Goal: Information Seeking & Learning: Learn about a topic

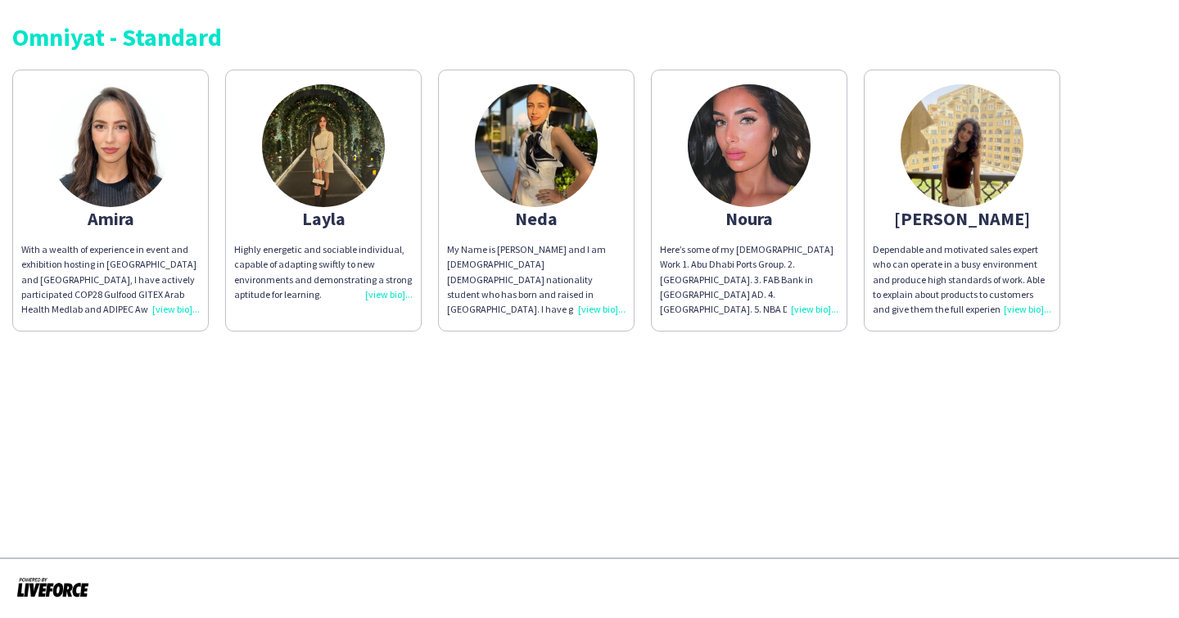
click at [955, 141] on img at bounding box center [962, 145] width 123 height 123
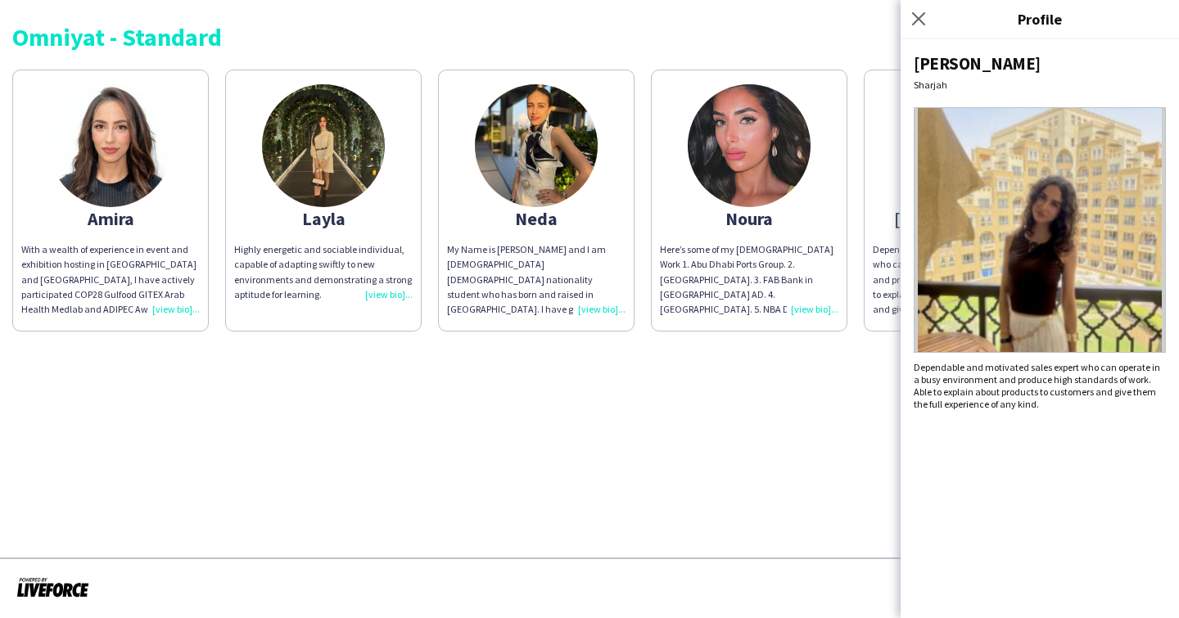
click at [1120, 301] on img at bounding box center [1040, 230] width 252 height 246
click at [1159, 355] on div "[PERSON_NAME] Dependable and motivated sales expert who can operate in a busy e…" at bounding box center [1040, 328] width 278 height 579
click at [1021, 215] on img at bounding box center [1040, 230] width 252 height 246
click at [341, 153] on img at bounding box center [323, 145] width 123 height 123
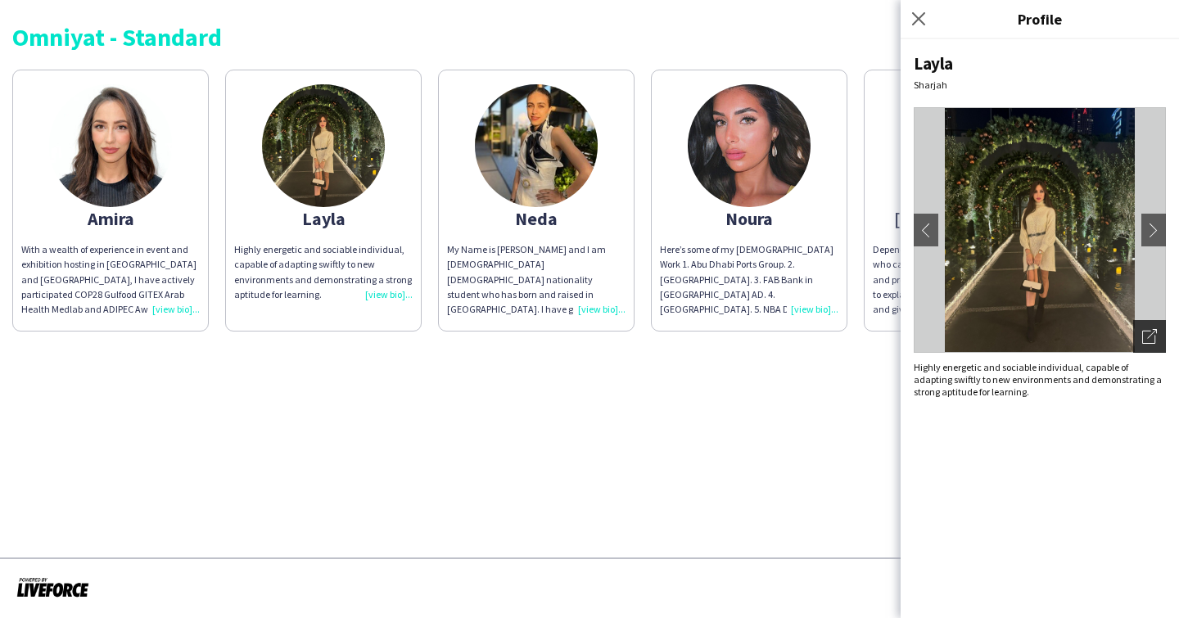
click at [1151, 336] on icon "Open photos pop-in" at bounding box center [1149, 336] width 15 height 15
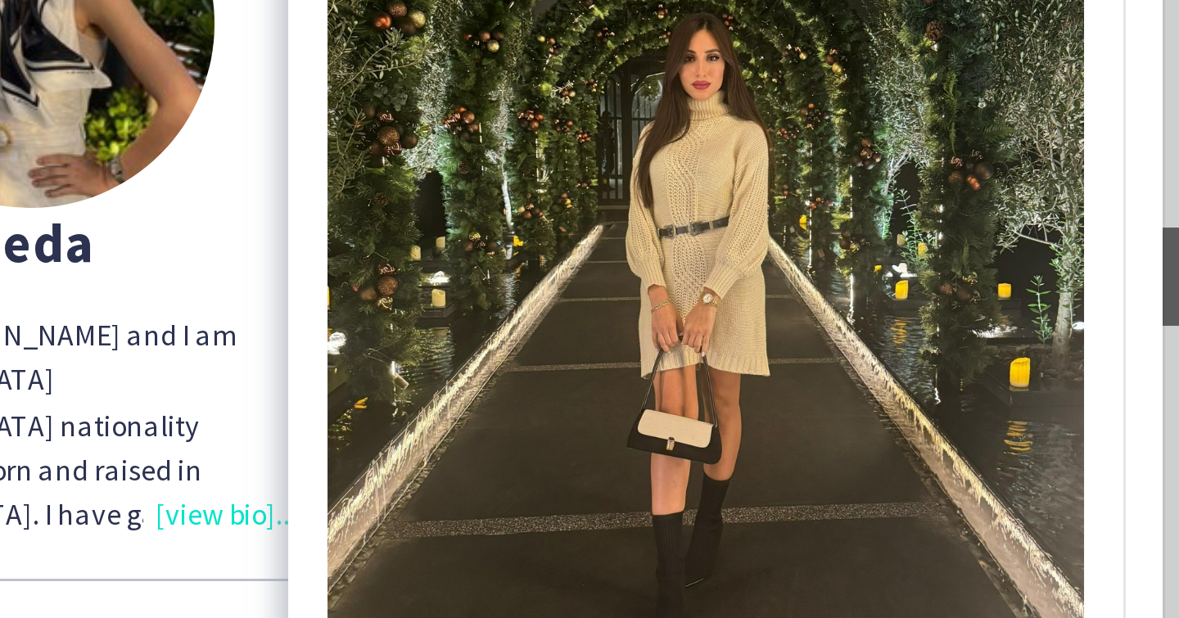
click at [635, 54] on img at bounding box center [761, 208] width 252 height 324
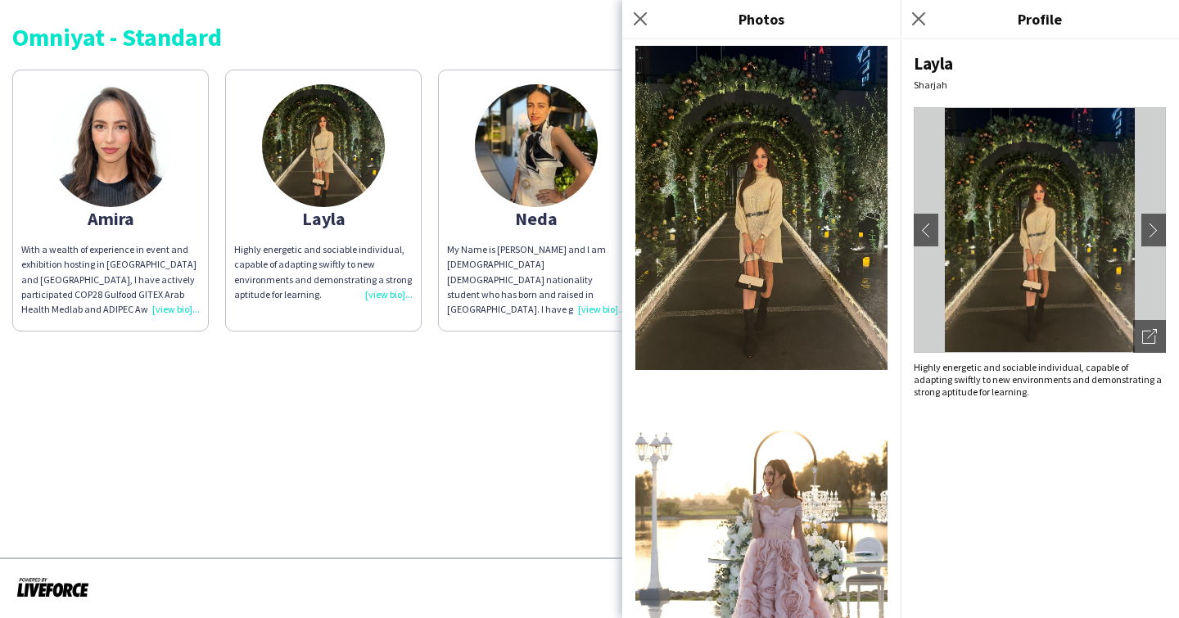
click at [1019, 409] on div "[PERSON_NAME] chevron-left chevron-right Open photos pop-in Highly energetic an…" at bounding box center [1040, 328] width 278 height 579
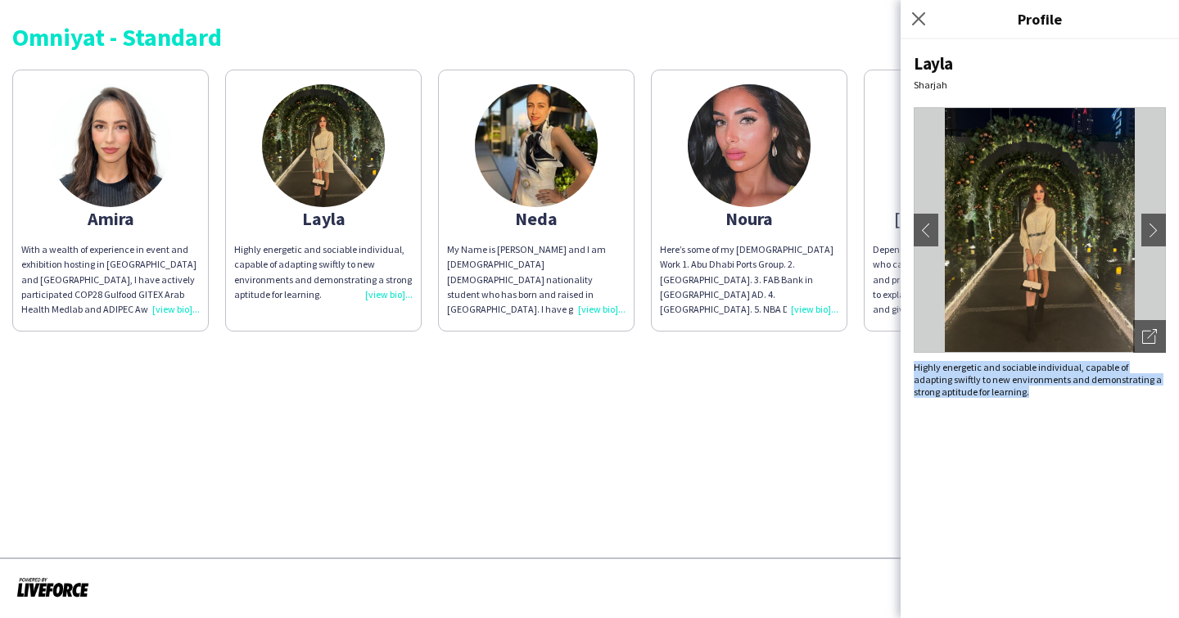
drag, startPoint x: 915, startPoint y: 364, endPoint x: 1070, endPoint y: 388, distance: 156.7
click at [1070, 388] on div "Highly energetic and sociable individual, capable of adapting swiftly to new en…" at bounding box center [1040, 379] width 252 height 37
copy div "Highly energetic and sociable individual, capable of adapting swiftly to new en…"
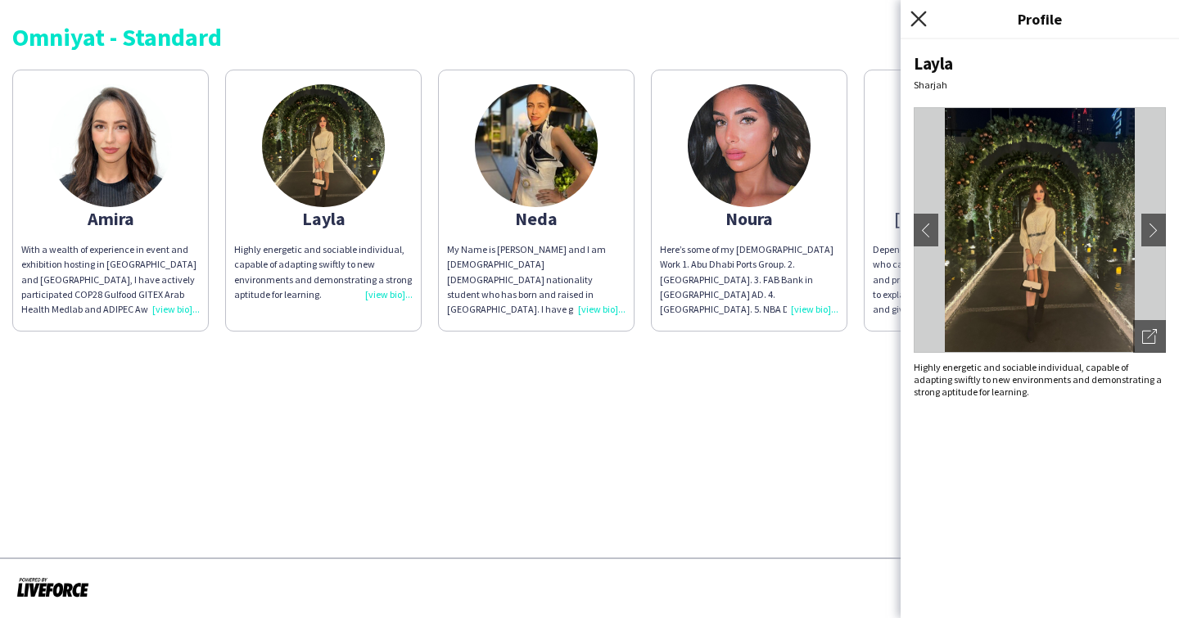
click at [923, 20] on icon "Close pop-in" at bounding box center [919, 19] width 16 height 16
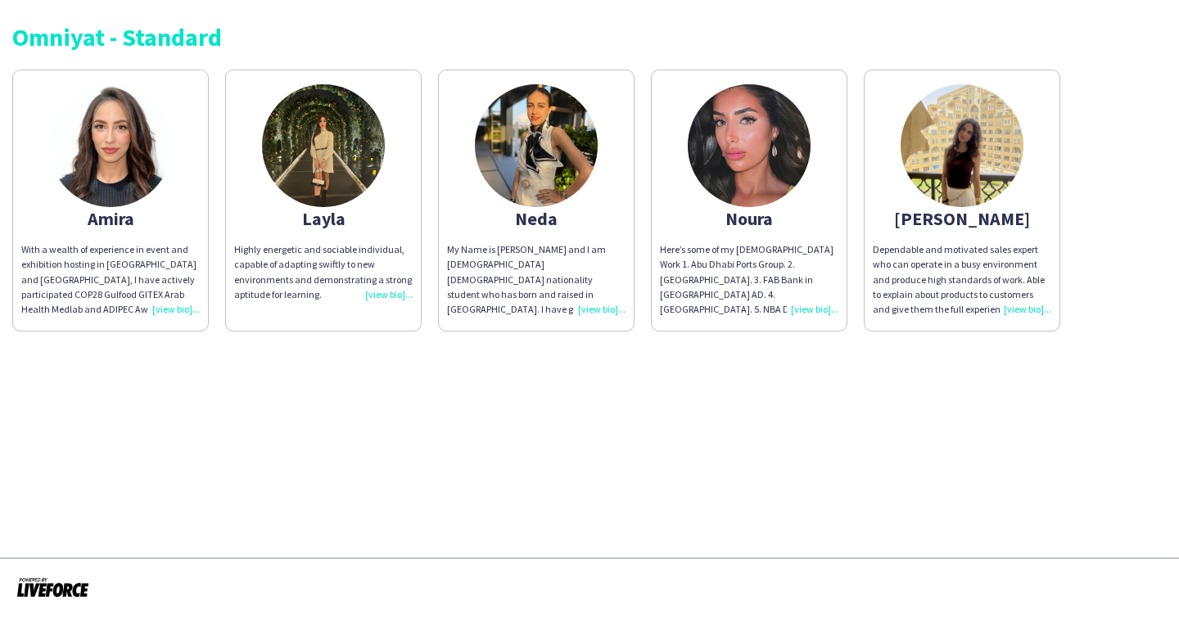
click at [949, 159] on img at bounding box center [962, 145] width 123 height 123
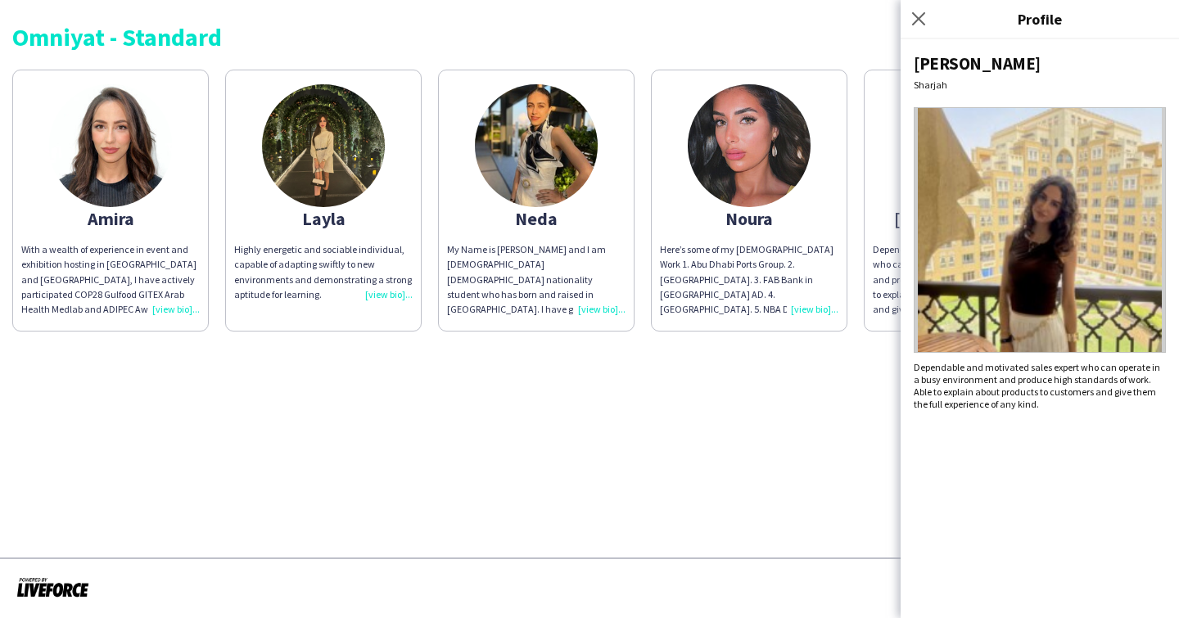
click at [1083, 286] on img at bounding box center [1040, 230] width 252 height 246
click at [1145, 338] on img at bounding box center [1040, 230] width 252 height 246
click at [622, 400] on app-share-pages "Omniyat - Standard Amira With a wealth of experience in event and exhibition ho…" at bounding box center [589, 309] width 1179 height 618
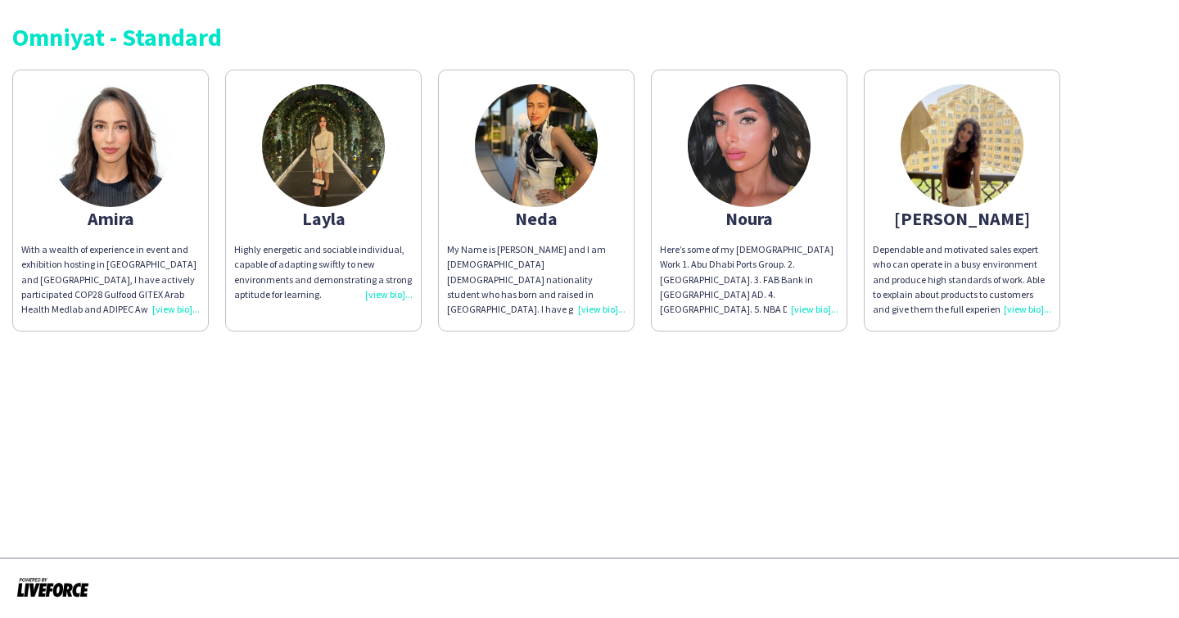
click at [170, 303] on div "With a wealth of experience in event and exhibition hosting in [GEOGRAPHIC_DATA…" at bounding box center [110, 279] width 179 height 75
